Goal: Task Accomplishment & Management: Complete application form

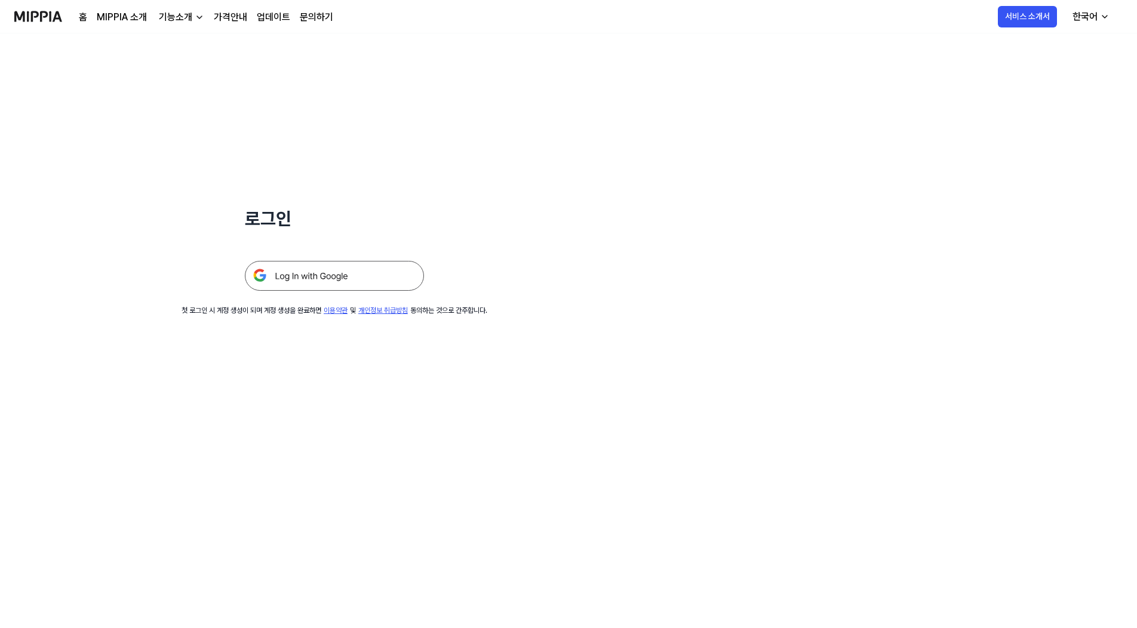
click at [356, 275] on img at bounding box center [334, 276] width 179 height 30
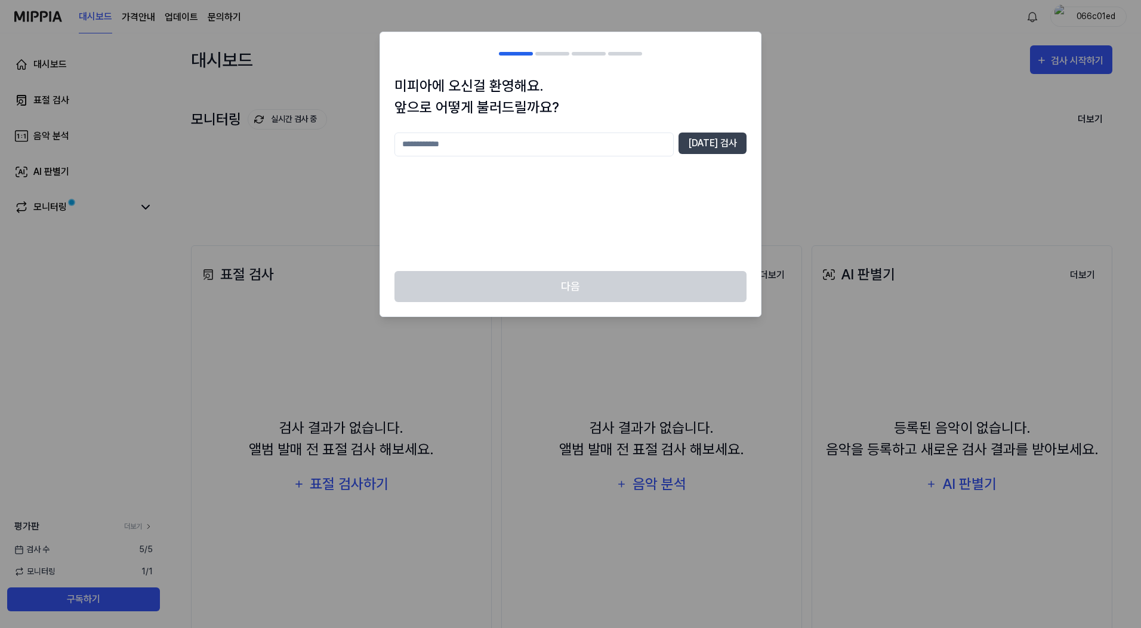
click at [566, 139] on input "text" at bounding box center [534, 145] width 279 height 24
type input "***"
click at [725, 139] on button "[DATE] 검사" at bounding box center [713, 143] width 68 height 21
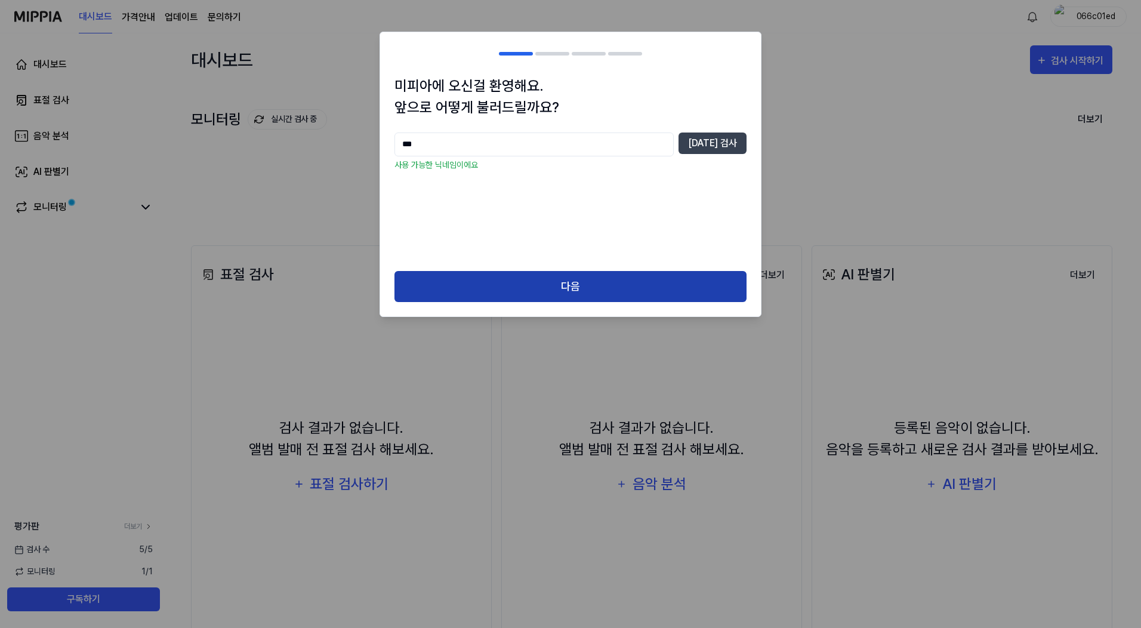
click at [570, 293] on button "다음" at bounding box center [571, 287] width 352 height 32
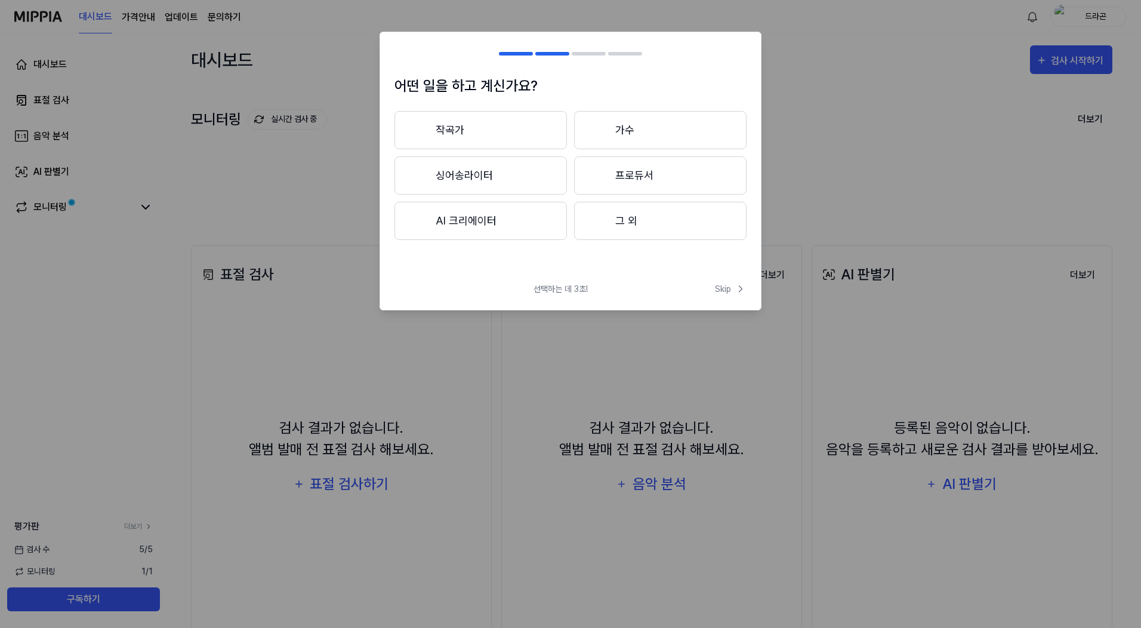
click at [628, 226] on button "그 외" at bounding box center [660, 221] width 173 height 38
click at [719, 285] on span "Skip" at bounding box center [731, 289] width 32 height 13
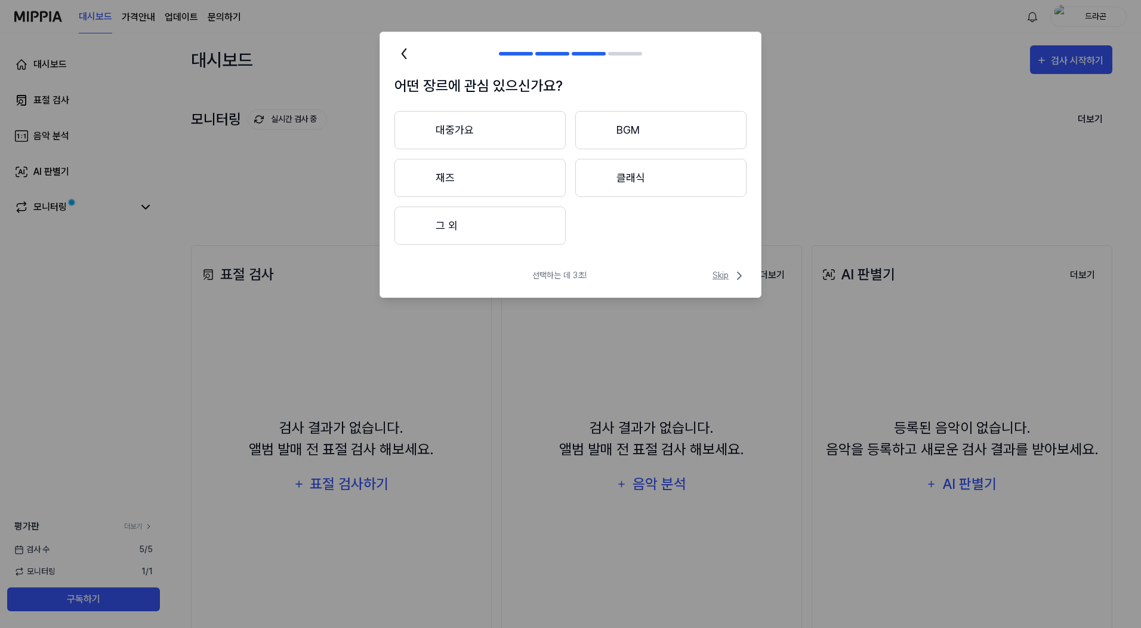
click at [722, 275] on span "Skip" at bounding box center [730, 276] width 34 height 14
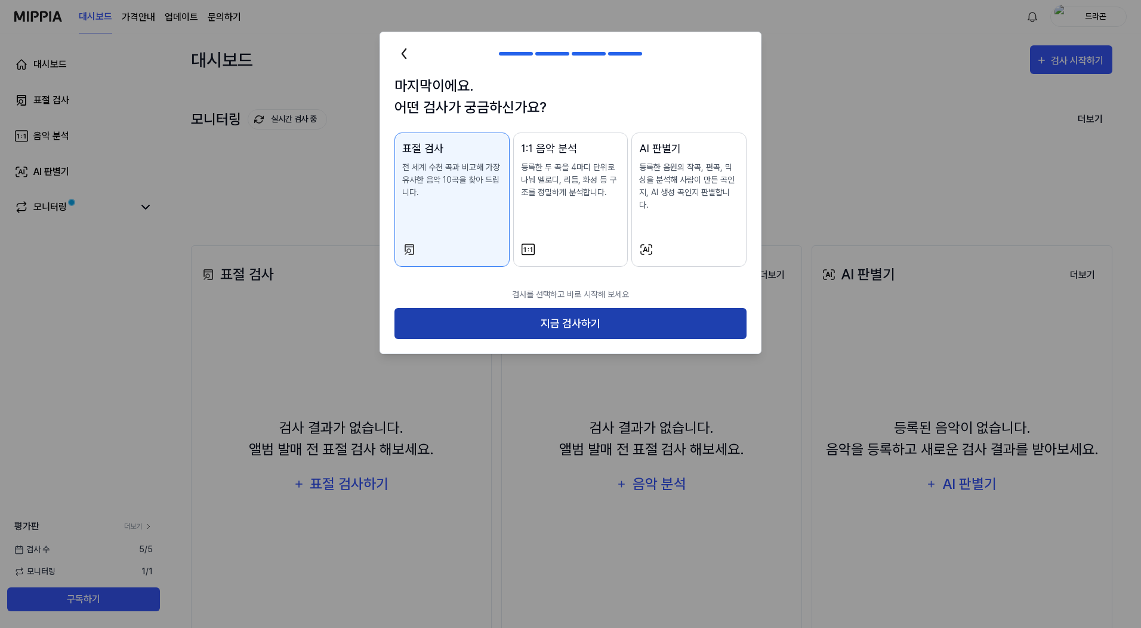
click at [539, 310] on button "지금 검사하기" at bounding box center [571, 324] width 352 height 32
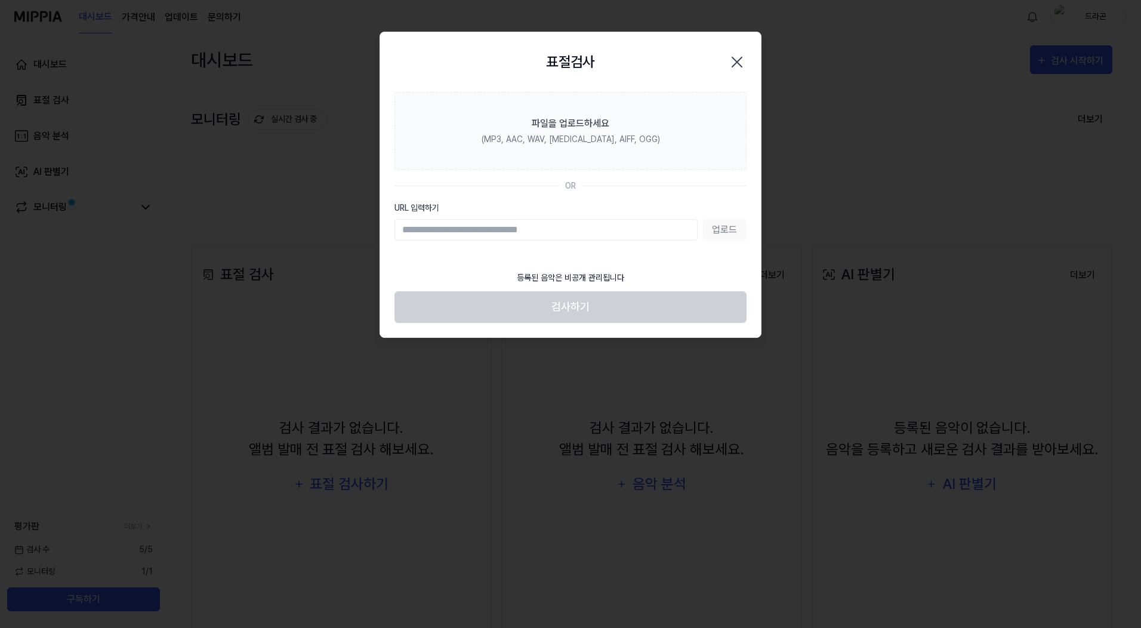
click at [739, 61] on icon "button" at bounding box center [737, 62] width 19 height 19
